Goal: Check status: Check status

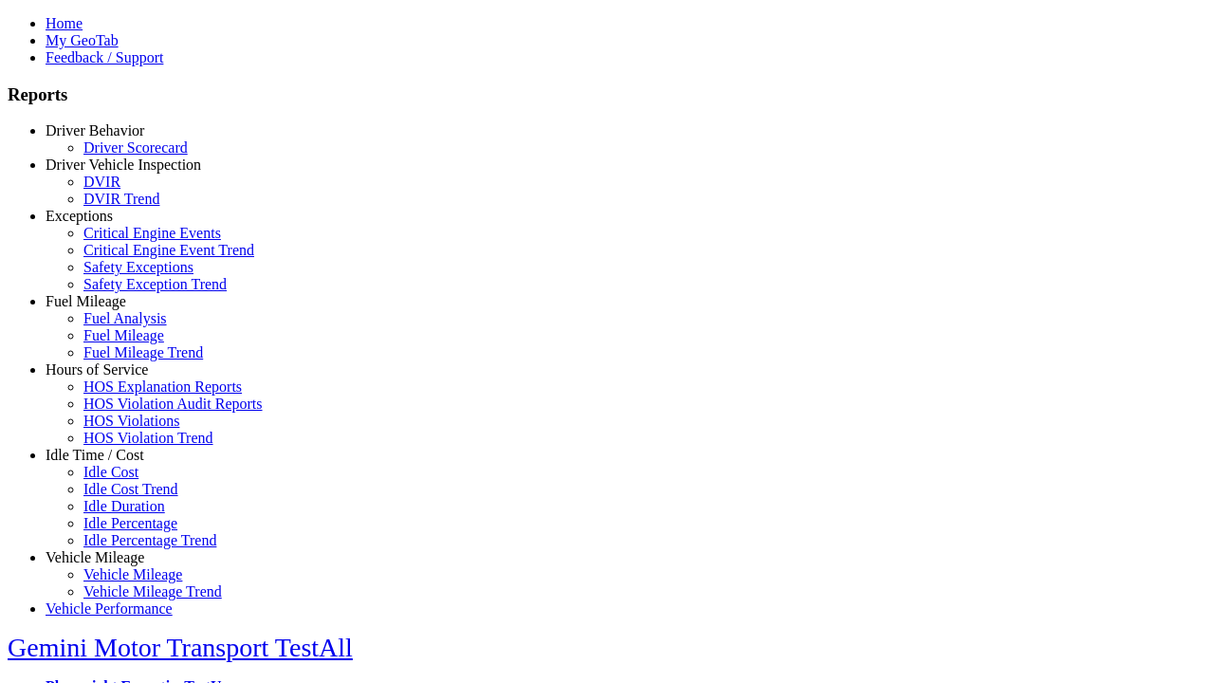
click at [109, 549] on link "Vehicle Mileage" at bounding box center [95, 557] width 99 height 16
click at [123, 583] on link "Vehicle Mileage Trend" at bounding box center [152, 591] width 139 height 16
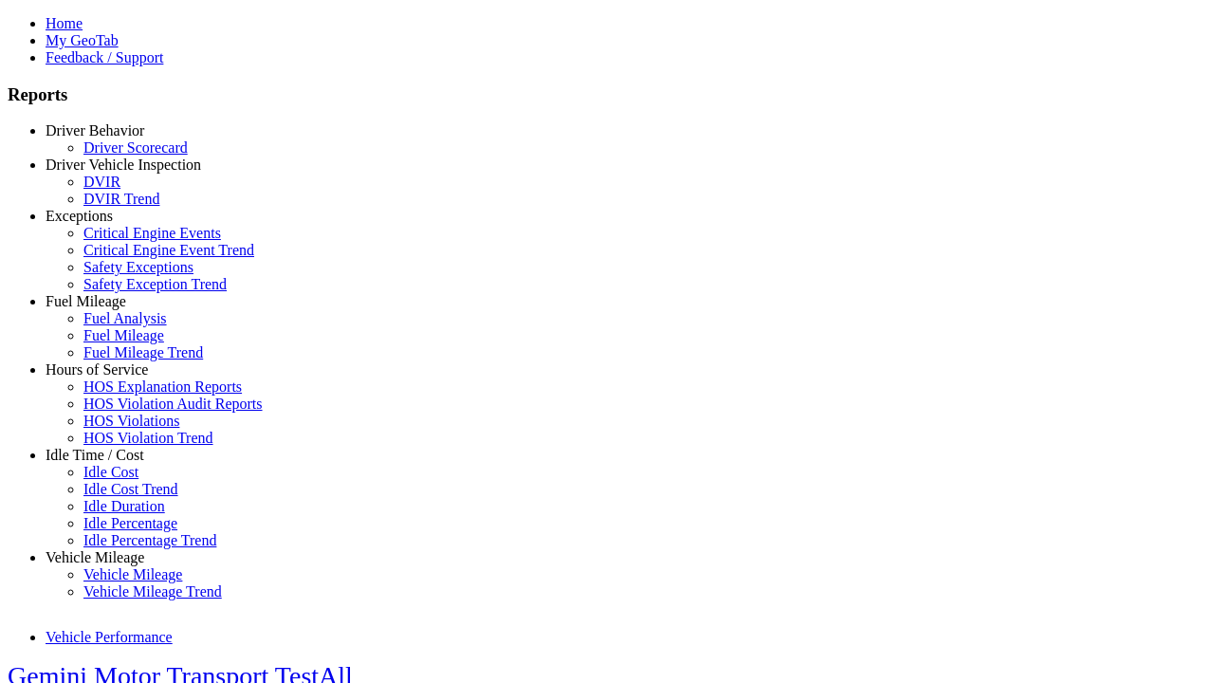
select select "**********"
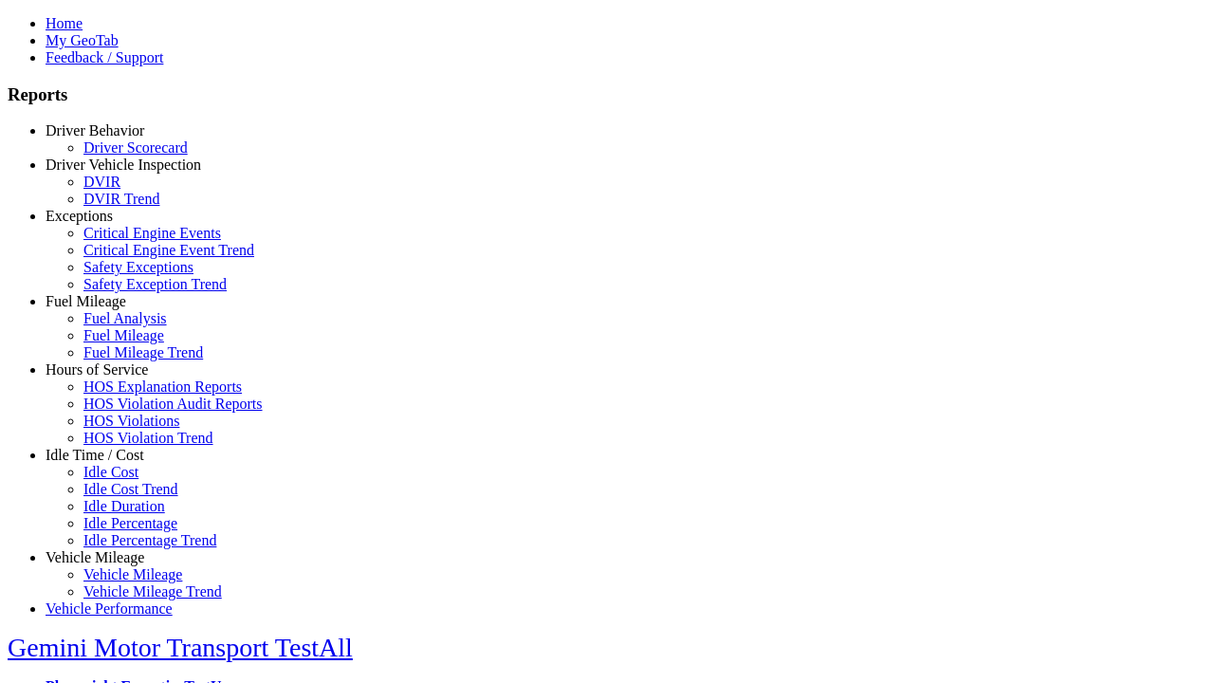
type input "**********"
